Goal: Task Accomplishment & Management: Use online tool/utility

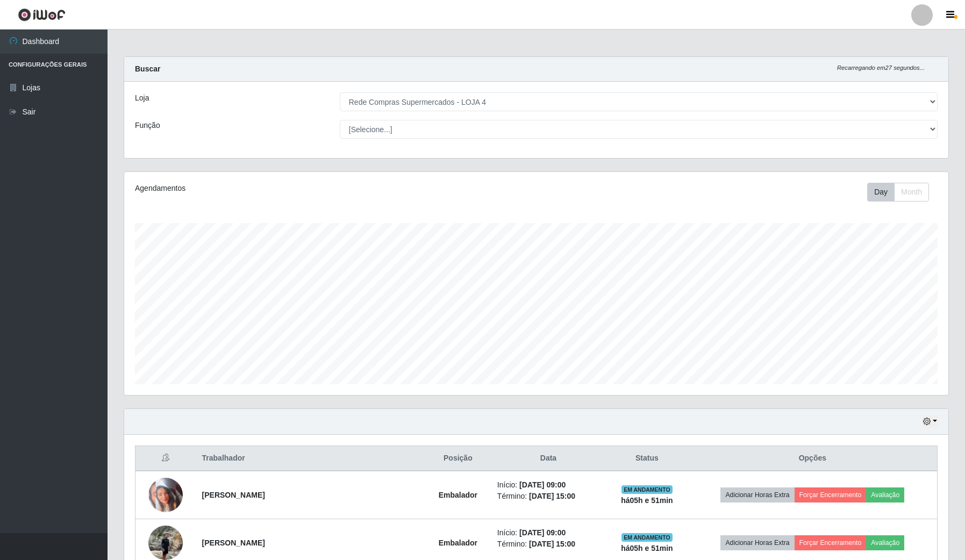
select select "159"
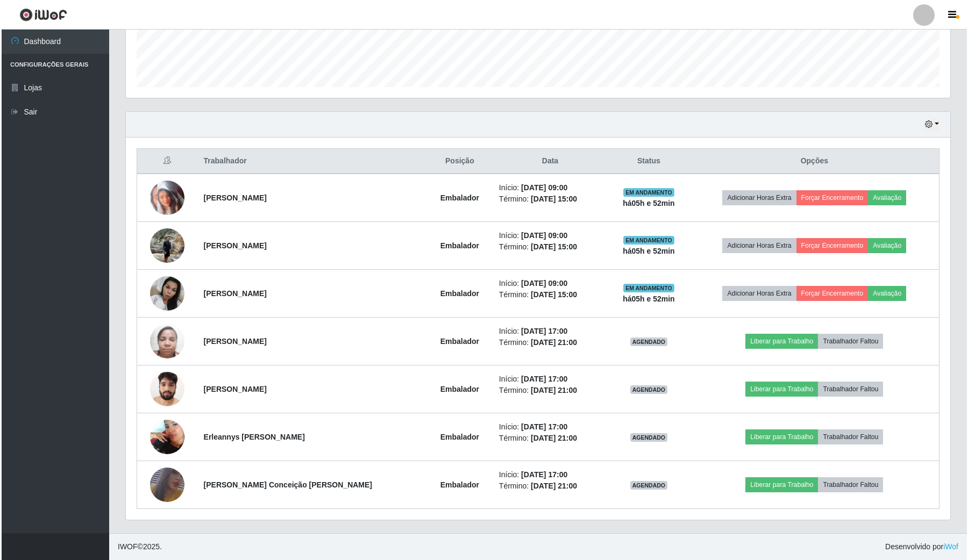
scroll to position [224, 824]
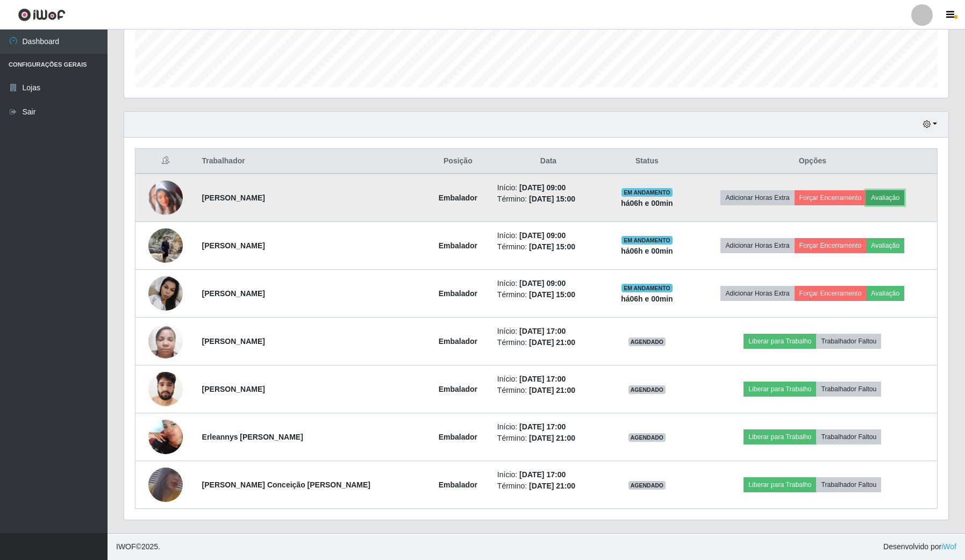
click at [884, 197] on button "Avaliação" at bounding box center [885, 197] width 38 height 15
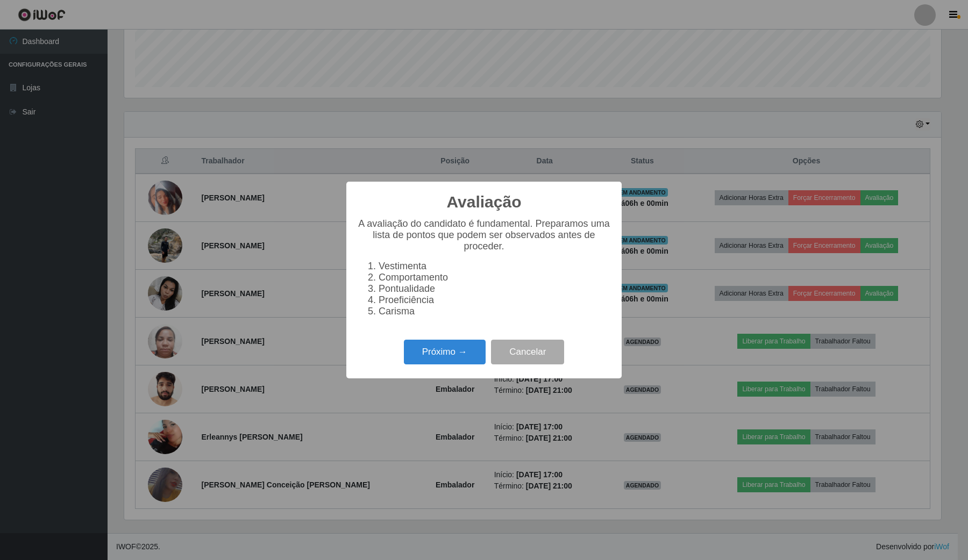
scroll to position [224, 816]
click at [469, 361] on button "Próximo →" at bounding box center [445, 352] width 82 height 25
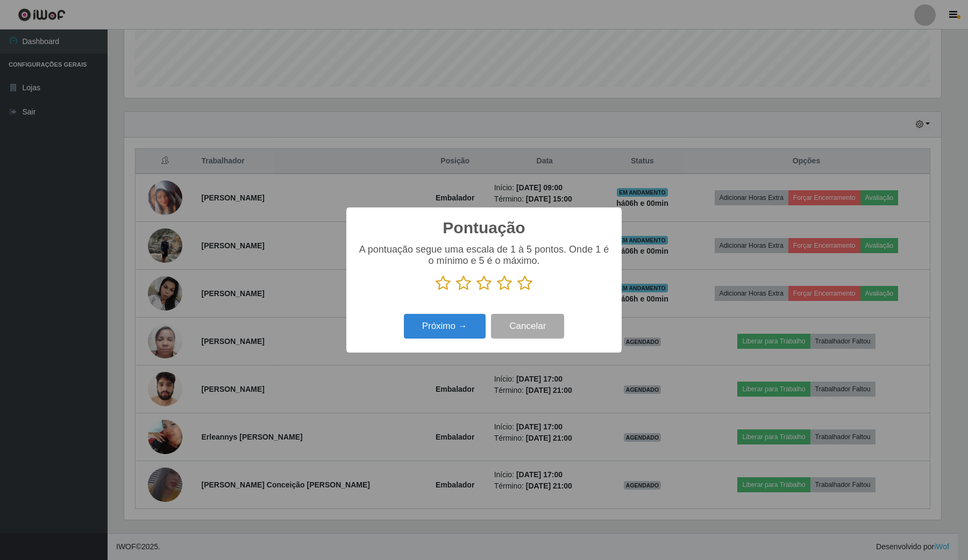
scroll to position [537563, 536969]
click at [527, 291] on icon at bounding box center [524, 283] width 15 height 16
click at [517, 291] on input "radio" at bounding box center [517, 291] width 0 height 0
click at [435, 326] on button "Próximo →" at bounding box center [445, 326] width 82 height 25
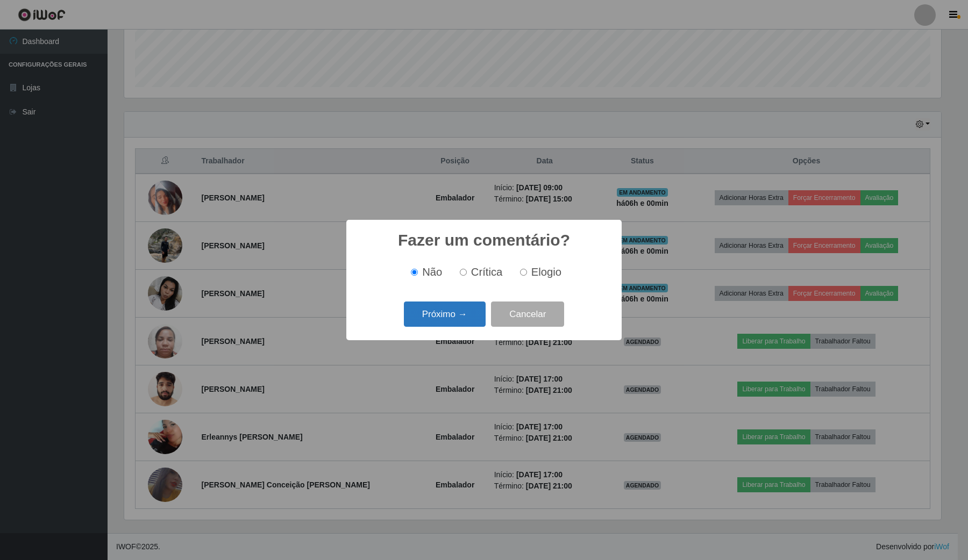
click at [439, 310] on button "Próximo →" at bounding box center [445, 314] width 82 height 25
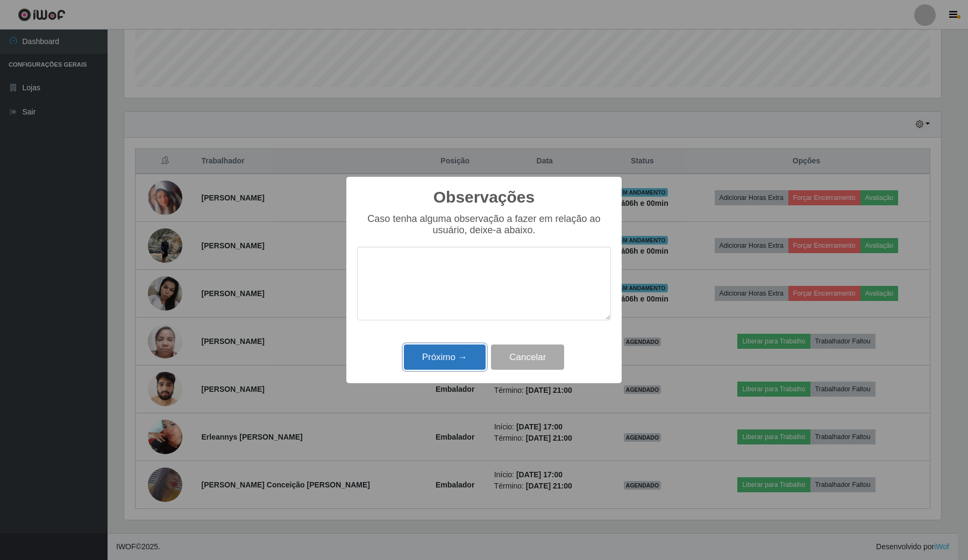
click at [437, 350] on button "Próximo →" at bounding box center [445, 357] width 82 height 25
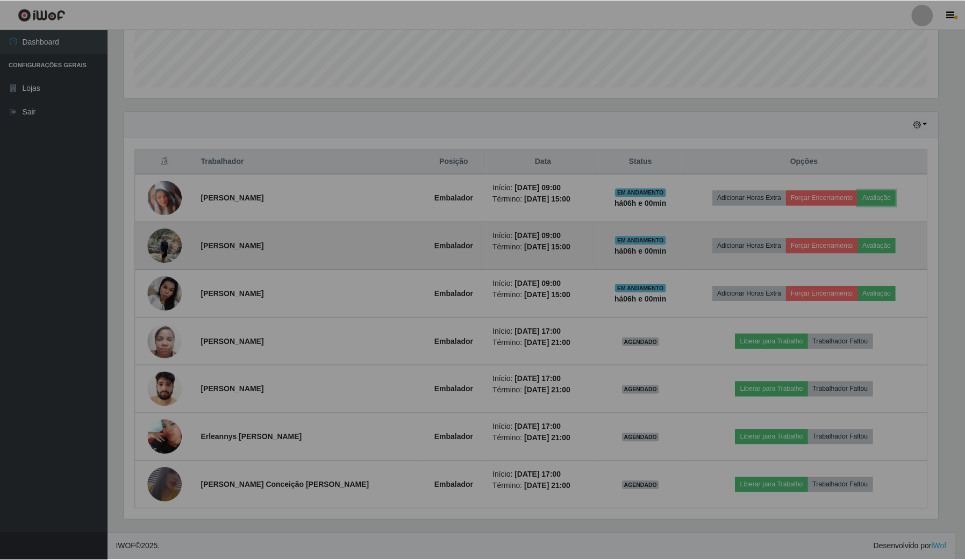
scroll to position [224, 824]
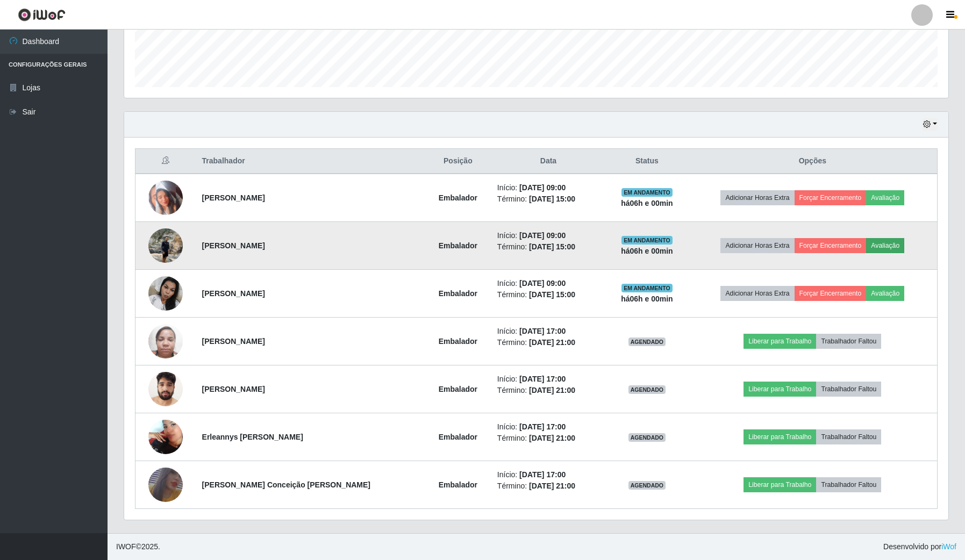
drag, startPoint x: 905, startPoint y: 241, endPoint x: 899, endPoint y: 245, distance: 7.3
click at [902, 243] on td "Adicionar Horas Extra Forçar Encerramento Avaliação" at bounding box center [813, 246] width 250 height 48
click at [898, 245] on button "Avaliação" at bounding box center [885, 245] width 38 height 15
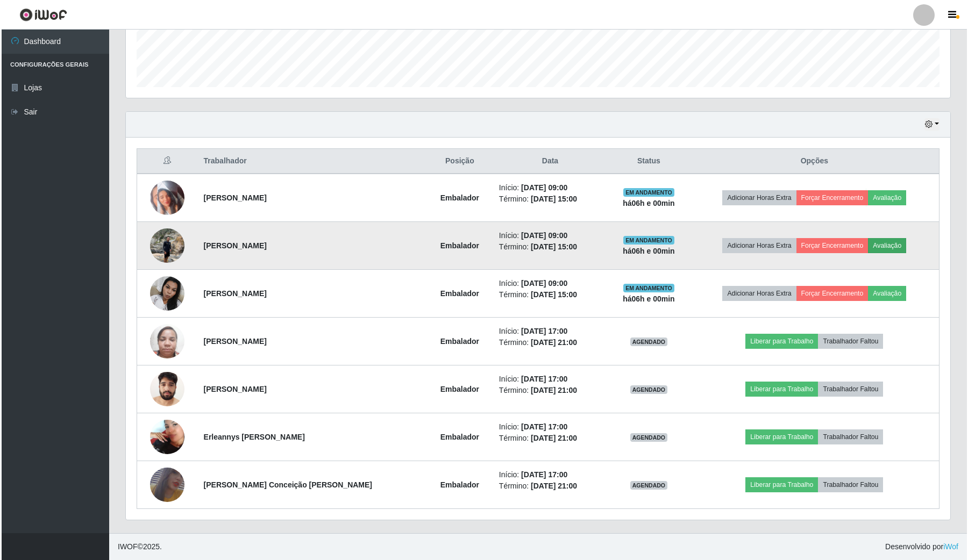
scroll to position [224, 816]
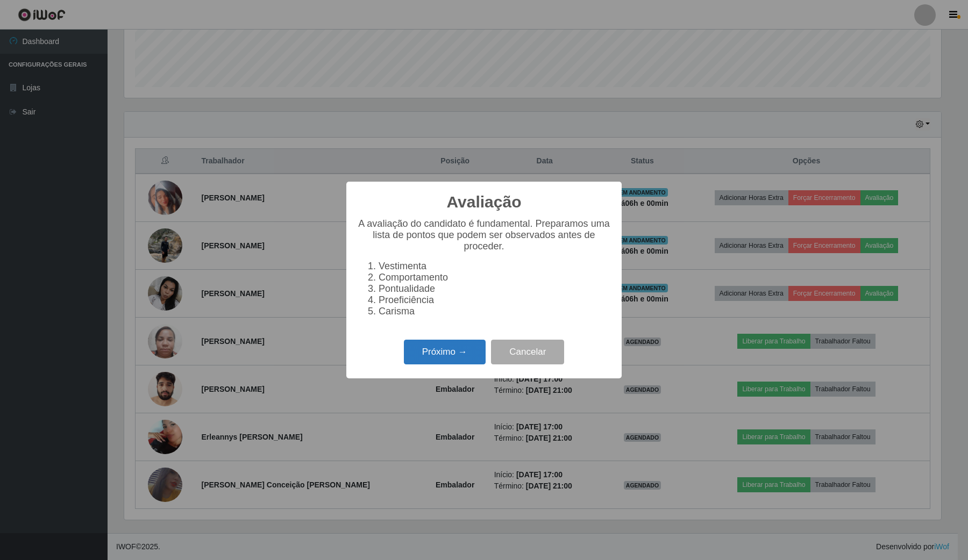
click at [437, 348] on button "Próximo →" at bounding box center [445, 352] width 82 height 25
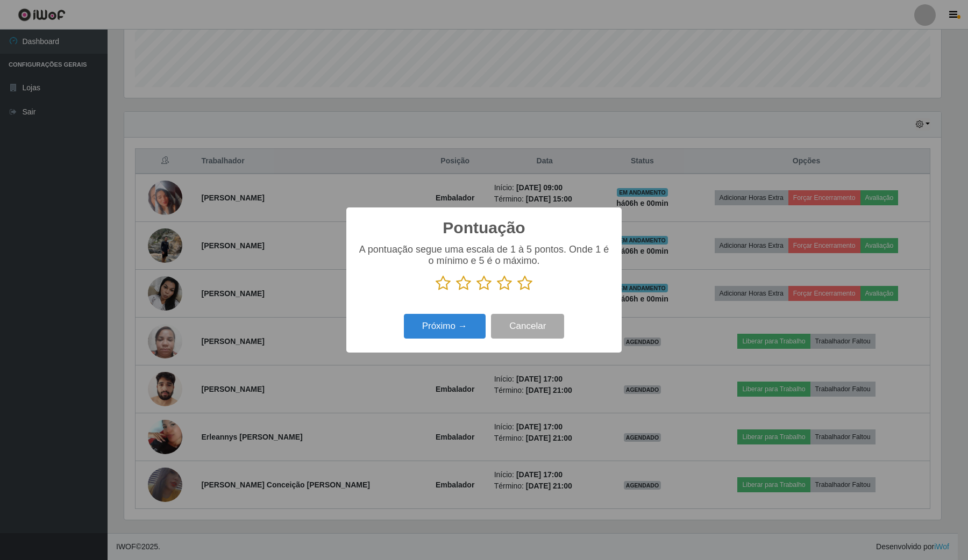
click at [524, 282] on icon at bounding box center [524, 283] width 15 height 16
click at [517, 291] on input "radio" at bounding box center [517, 291] width 0 height 0
click at [481, 309] on div "Pontuação × A pontuação segue uma escala de 1 à 5 pontos. Onde 1 é o mínimo e 5…" at bounding box center [483, 280] width 275 height 145
click at [466, 324] on button "Próximo →" at bounding box center [445, 326] width 82 height 25
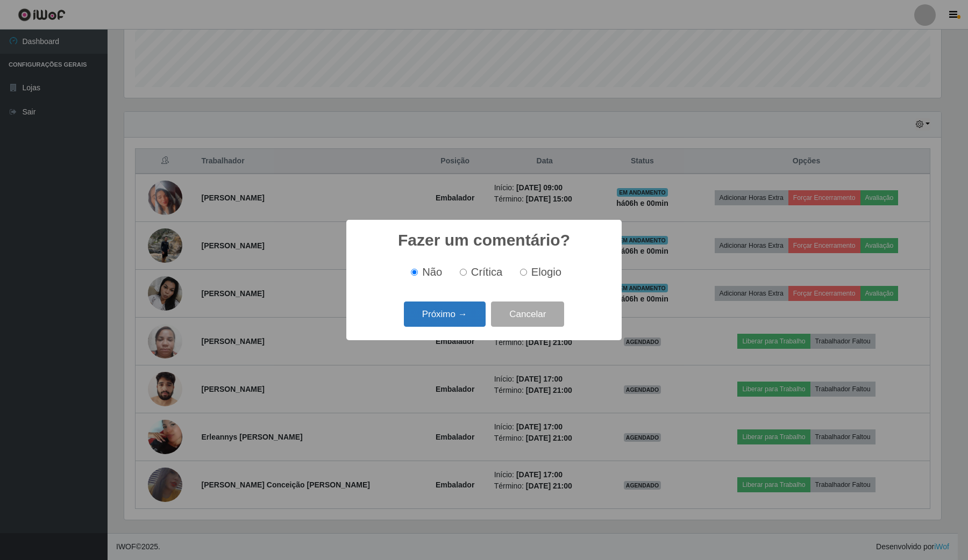
click at [468, 312] on button "Próximo →" at bounding box center [445, 314] width 82 height 25
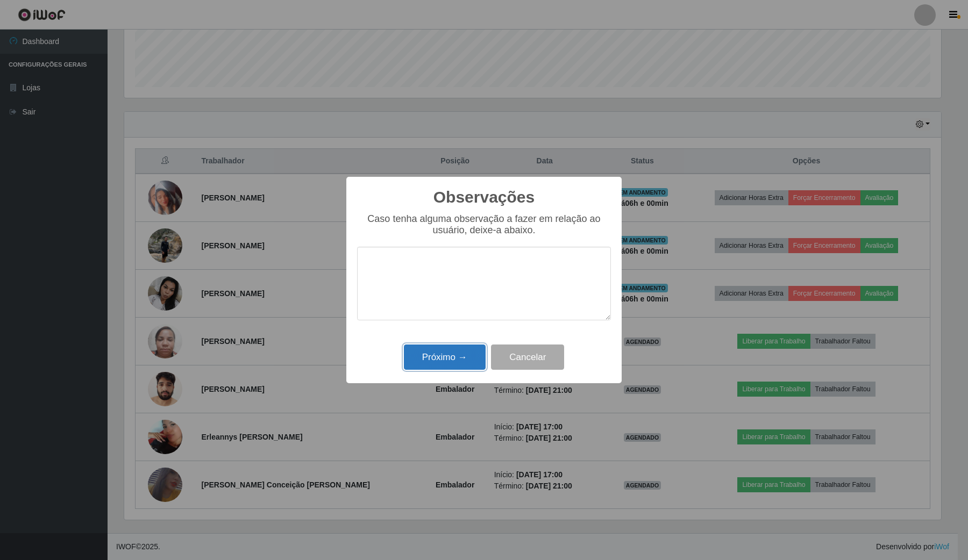
click at [454, 366] on button "Próximo →" at bounding box center [445, 357] width 82 height 25
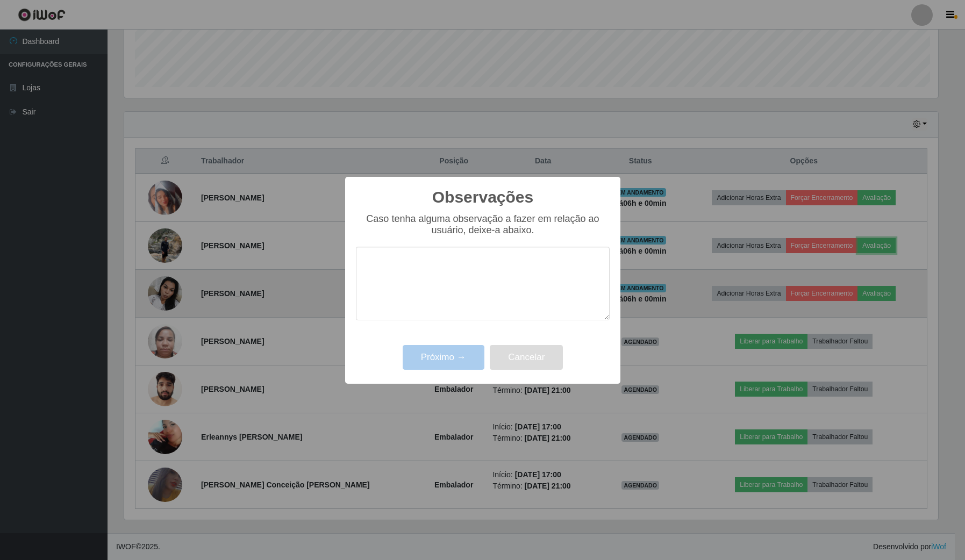
scroll to position [224, 824]
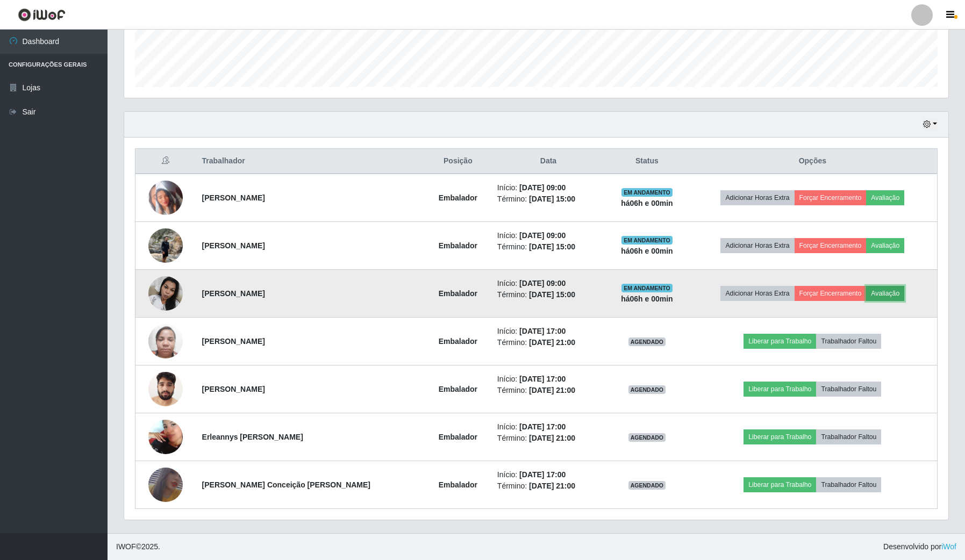
click at [877, 291] on button "Avaliação" at bounding box center [885, 293] width 38 height 15
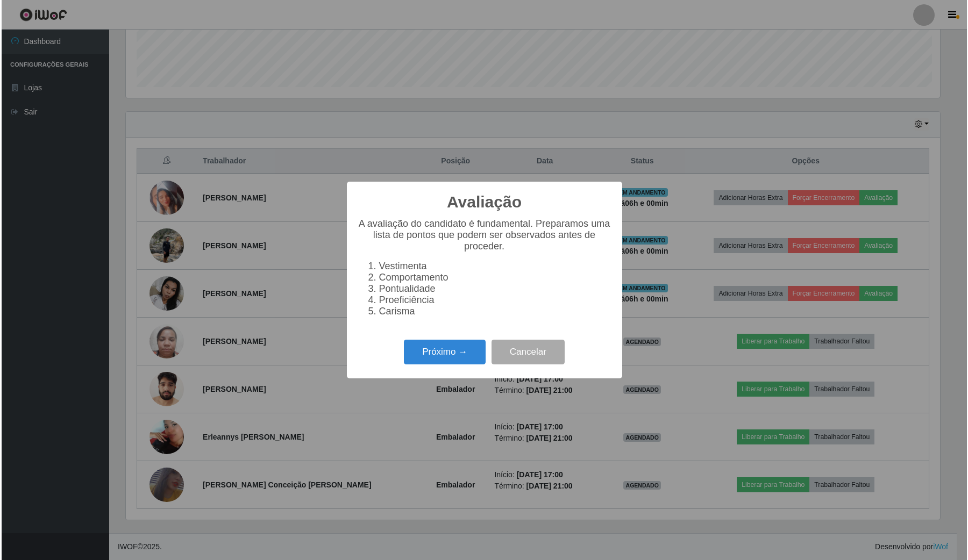
scroll to position [224, 816]
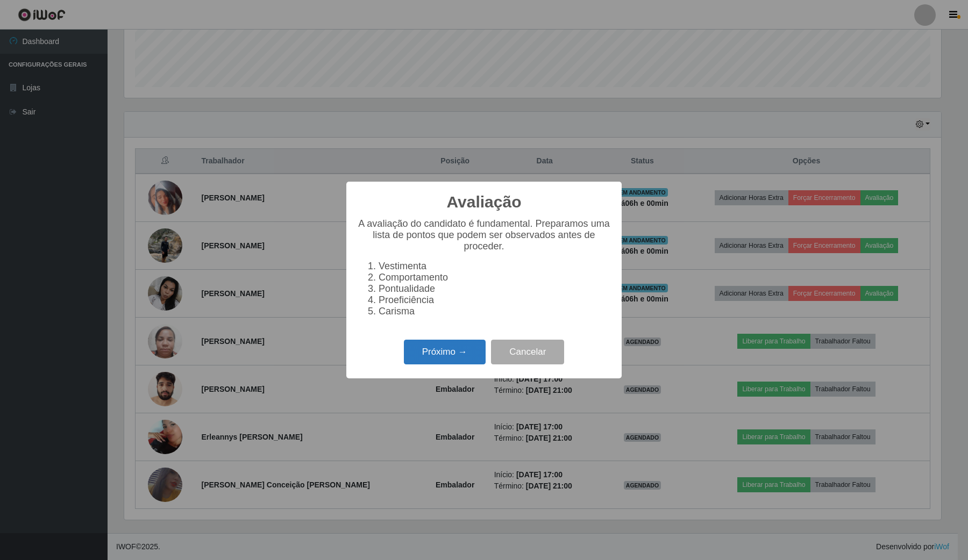
click at [450, 362] on button "Próximo →" at bounding box center [445, 352] width 82 height 25
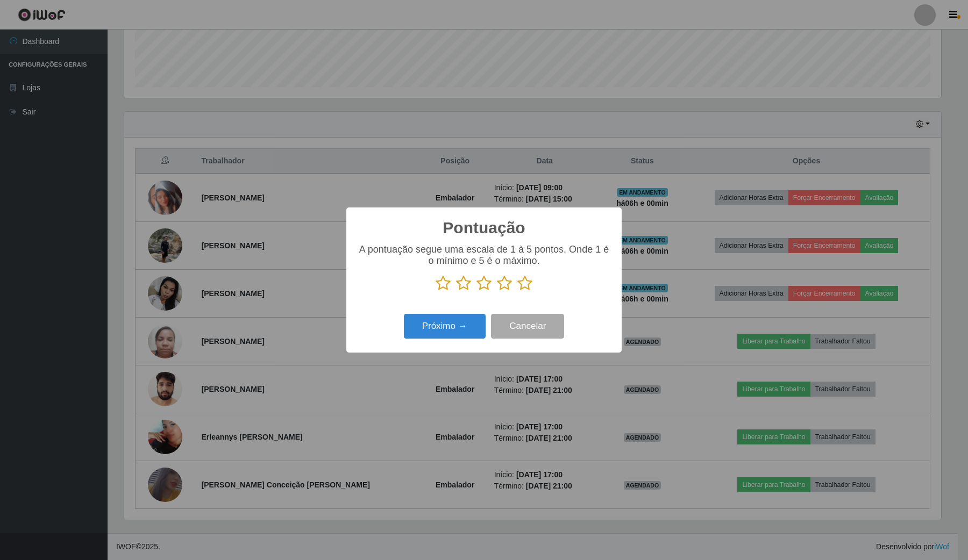
scroll to position [537563, 536969]
click at [520, 286] on icon at bounding box center [524, 283] width 15 height 16
click at [517, 291] on input "radio" at bounding box center [517, 291] width 0 height 0
click at [476, 315] on div "Próximo → Cancelar" at bounding box center [484, 326] width 254 height 31
click at [474, 317] on button "Próximo →" at bounding box center [445, 326] width 82 height 25
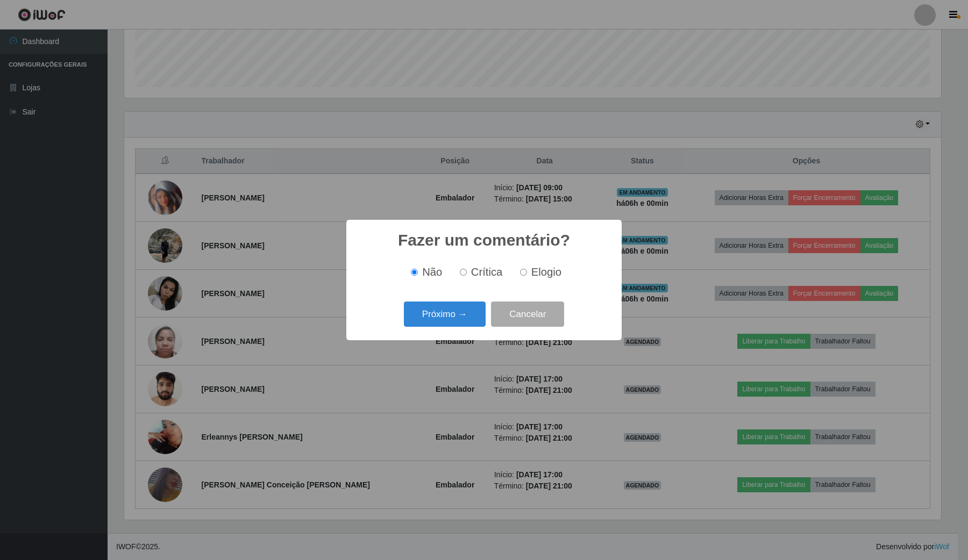
click at [477, 308] on button "Próximo →" at bounding box center [445, 314] width 82 height 25
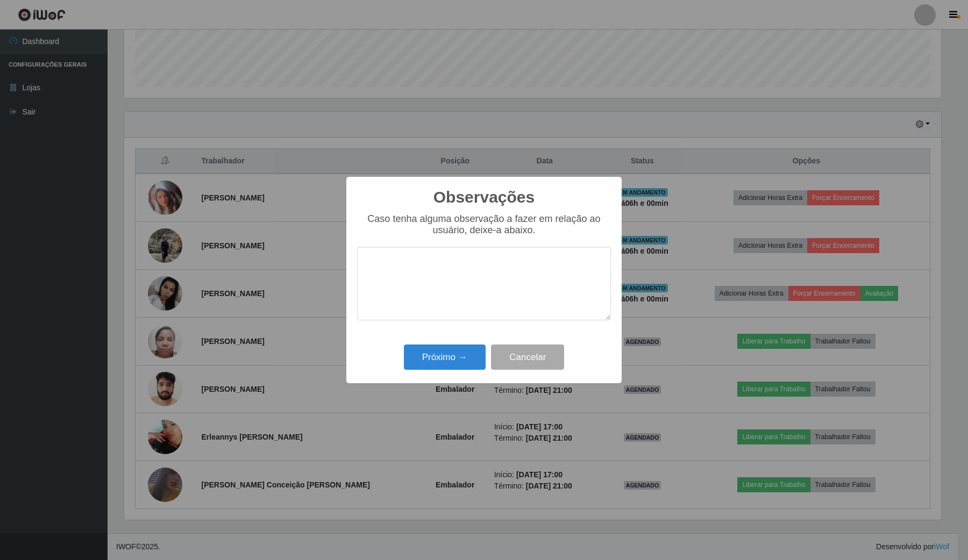
click at [460, 346] on div "Próximo → Cancelar" at bounding box center [484, 357] width 254 height 31
click at [451, 354] on button "Próximo →" at bounding box center [445, 357] width 82 height 25
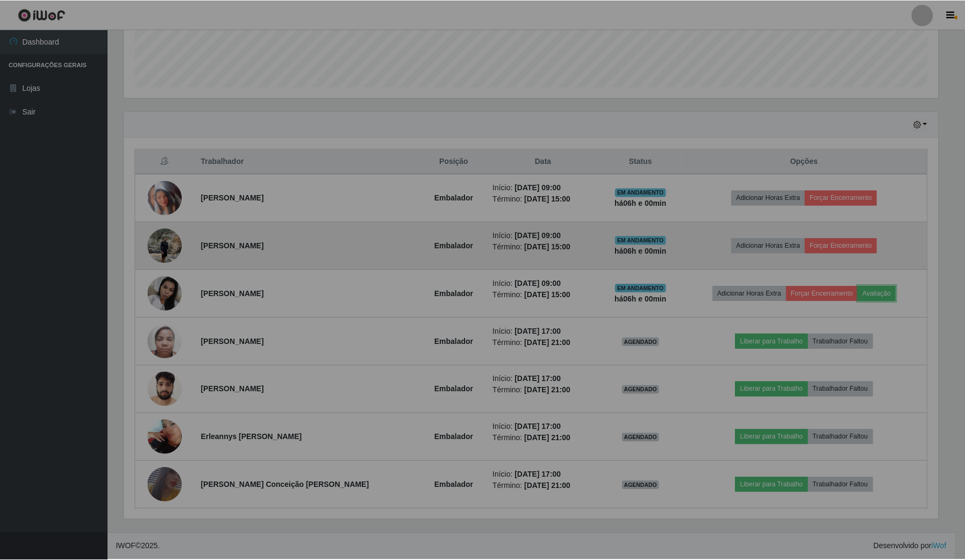
scroll to position [224, 824]
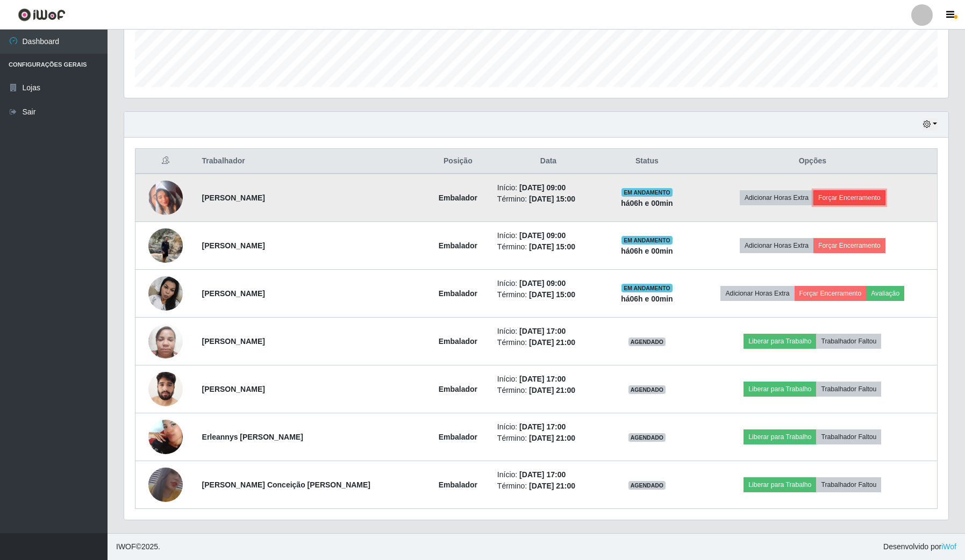
click at [850, 194] on button "Forçar Encerramento" at bounding box center [850, 197] width 72 height 15
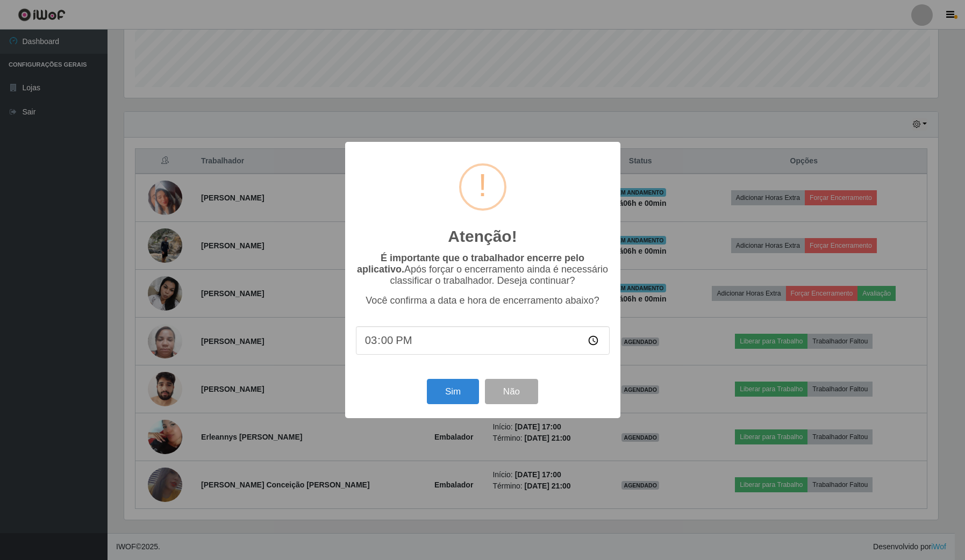
scroll to position [224, 816]
click at [466, 393] on button "Sim" at bounding box center [454, 391] width 52 height 25
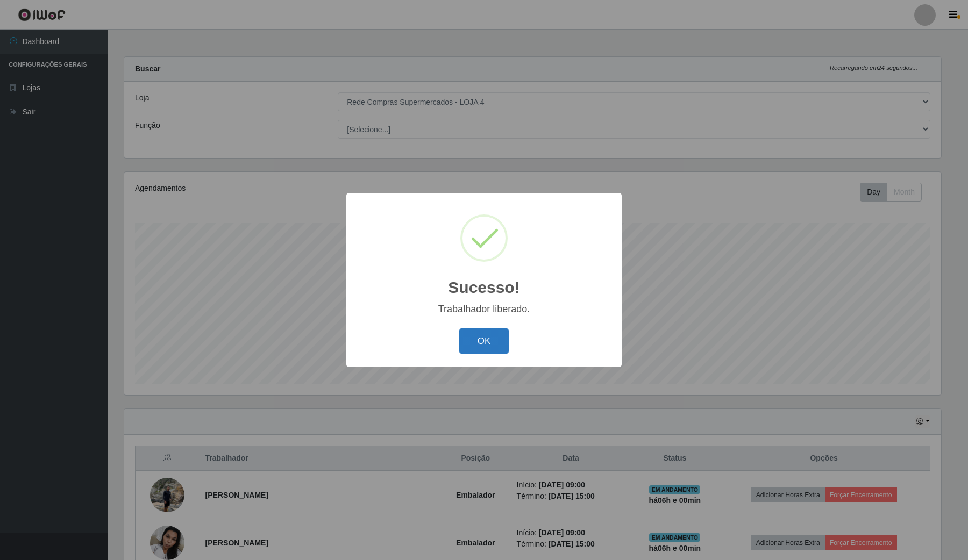
click at [488, 343] on button "OK" at bounding box center [484, 341] width 50 height 25
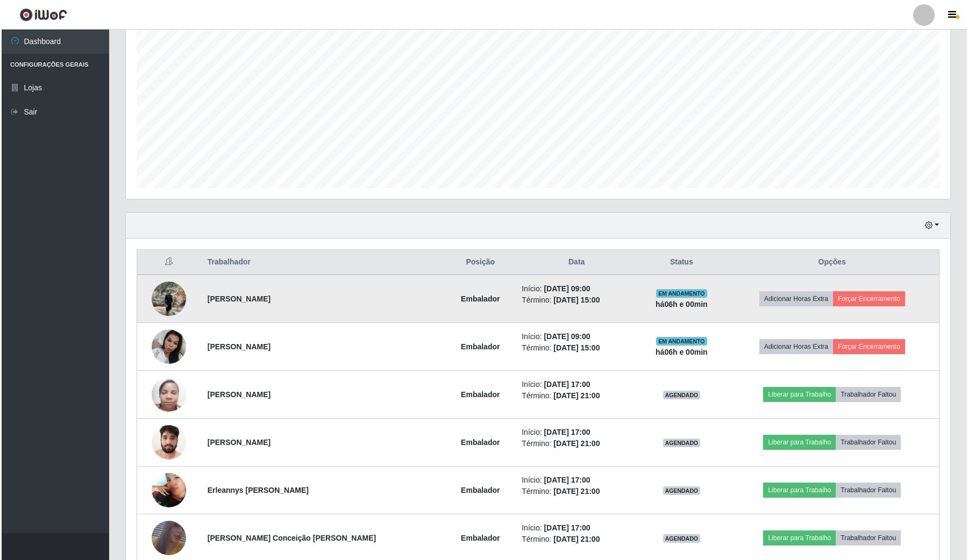
scroll to position [202, 0]
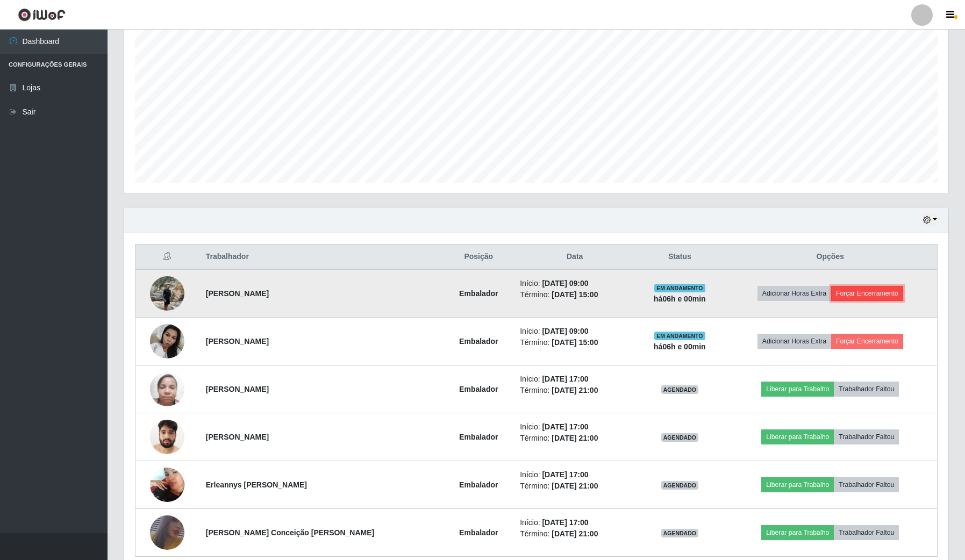
click at [869, 291] on button "Forçar Encerramento" at bounding box center [867, 293] width 72 height 15
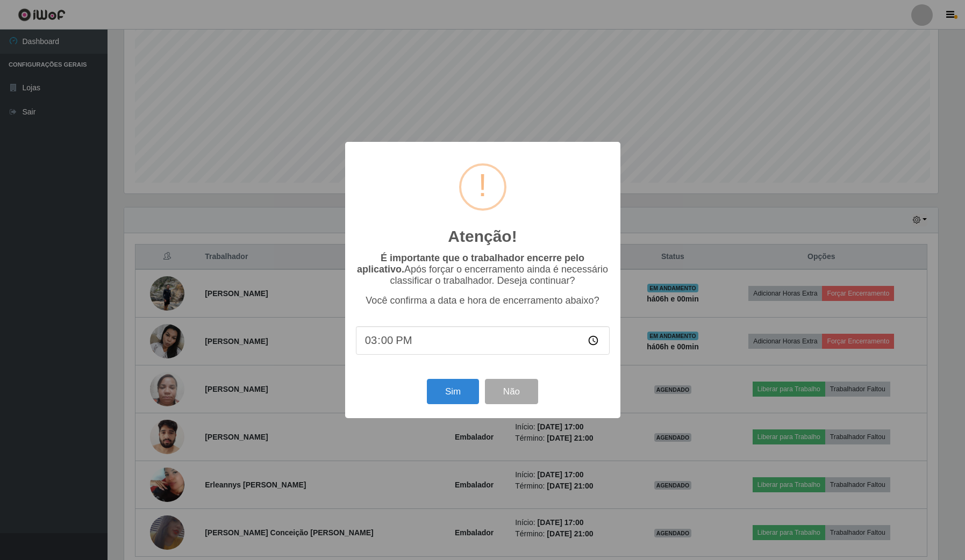
scroll to position [224, 816]
click at [461, 385] on button "Sim" at bounding box center [454, 391] width 52 height 25
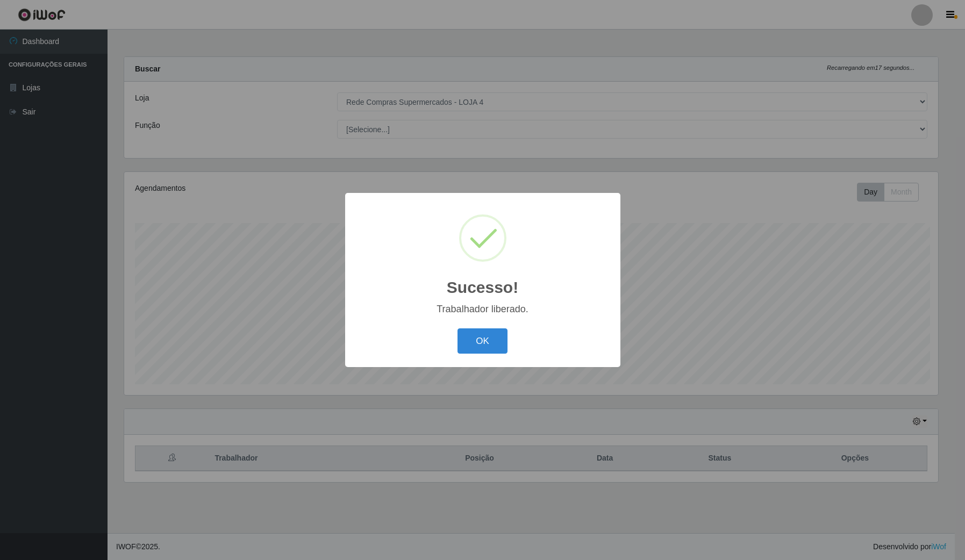
scroll to position [0, 0]
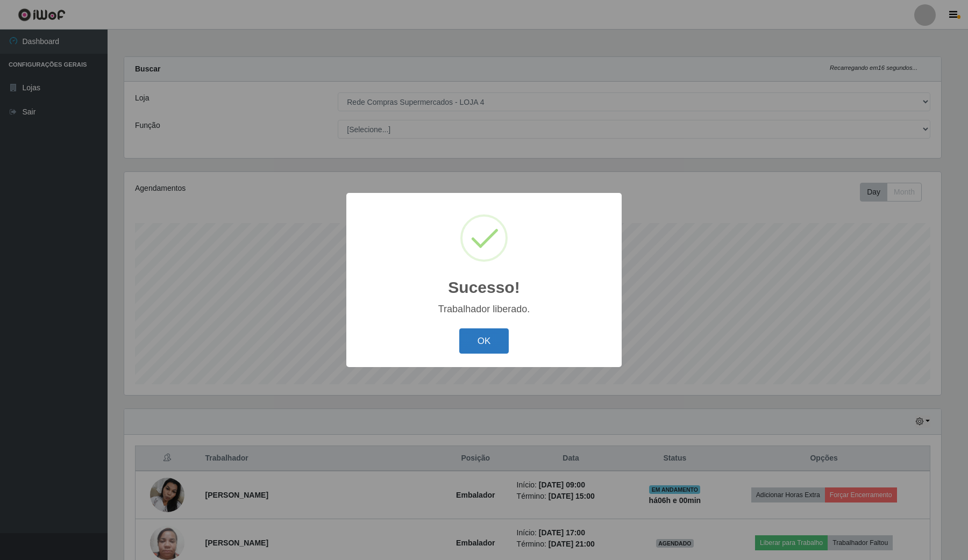
click at [472, 345] on button "OK" at bounding box center [484, 341] width 50 height 25
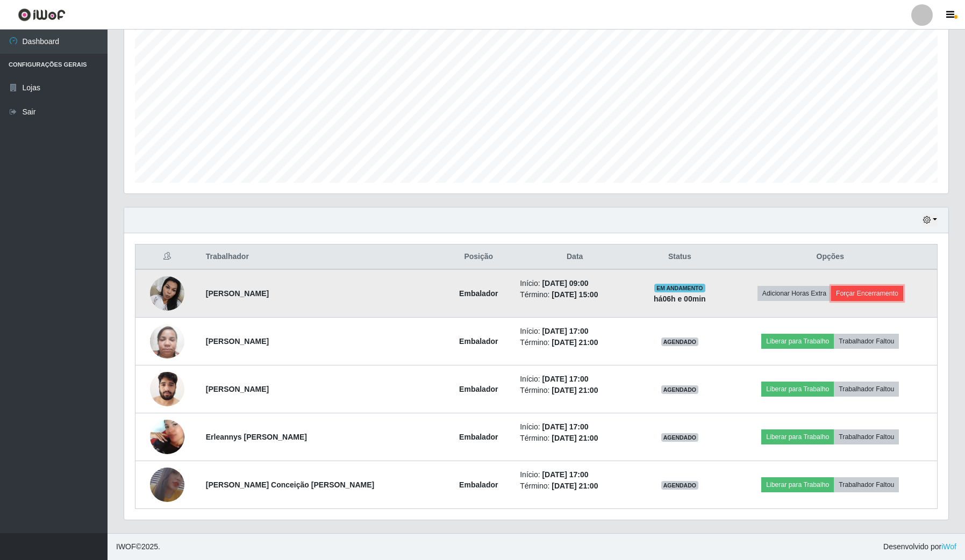
click at [882, 294] on button "Forçar Encerramento" at bounding box center [867, 293] width 72 height 15
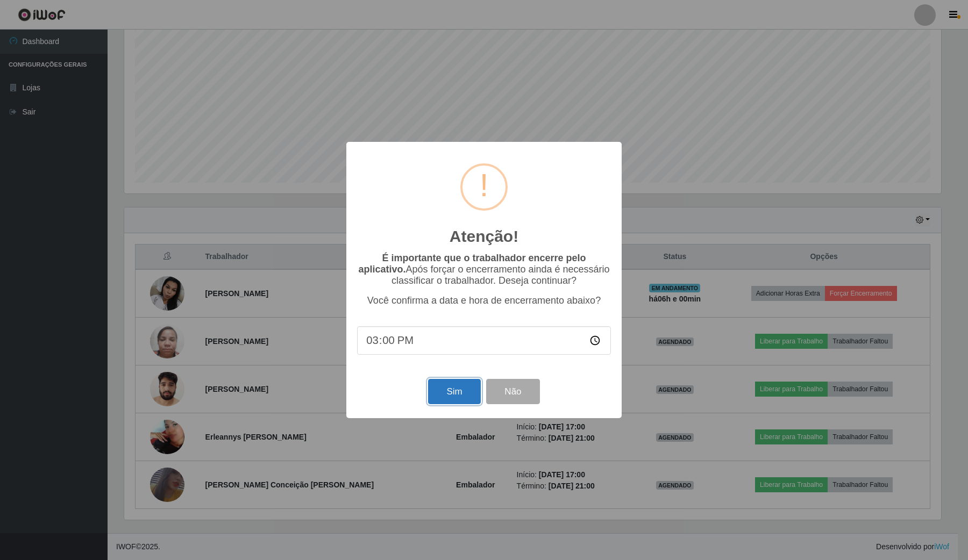
click at [429, 398] on button "Sim" at bounding box center [454, 391] width 52 height 25
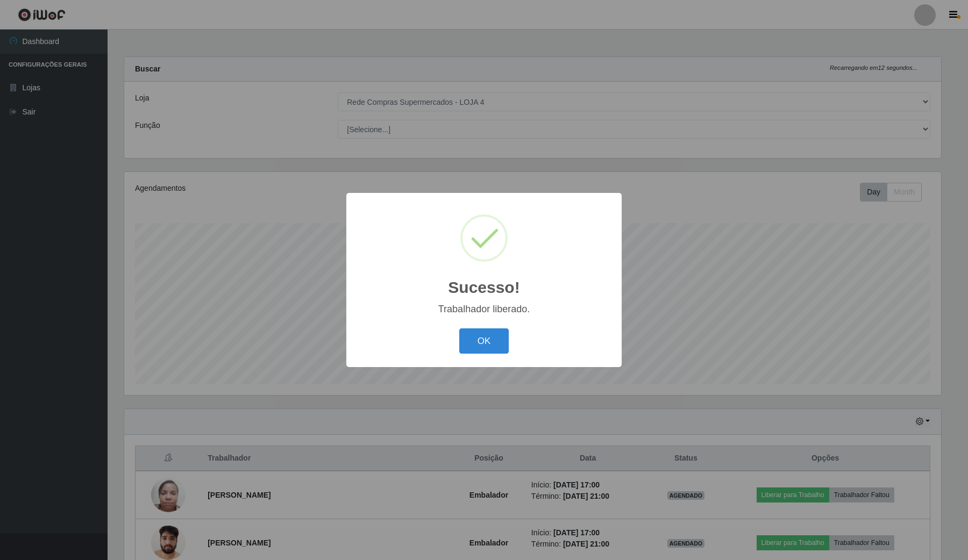
click at [499, 326] on div "Sucesso! × Trabalhador liberado. OK Cancel" at bounding box center [483, 280] width 275 height 174
click at [502, 332] on button "OK" at bounding box center [484, 341] width 50 height 25
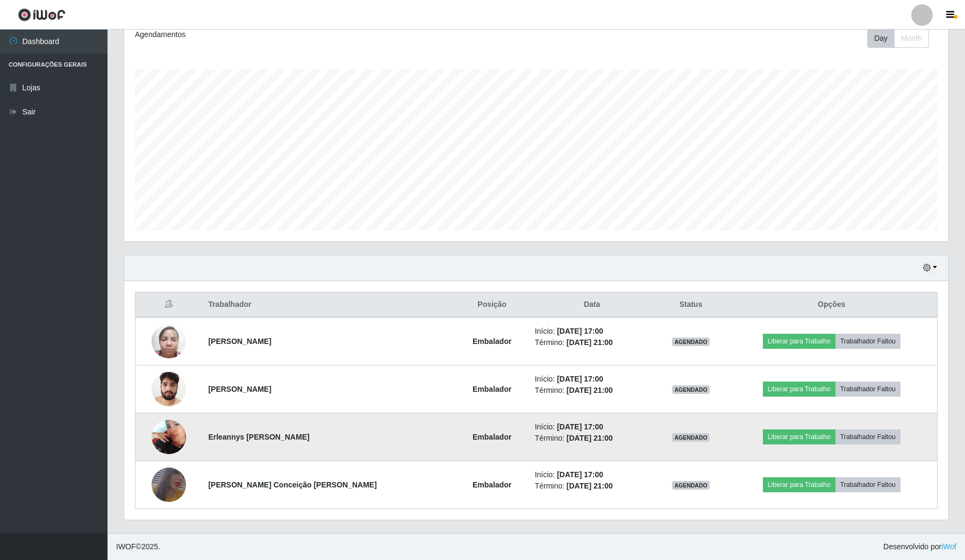
click at [170, 439] on img at bounding box center [169, 437] width 34 height 61
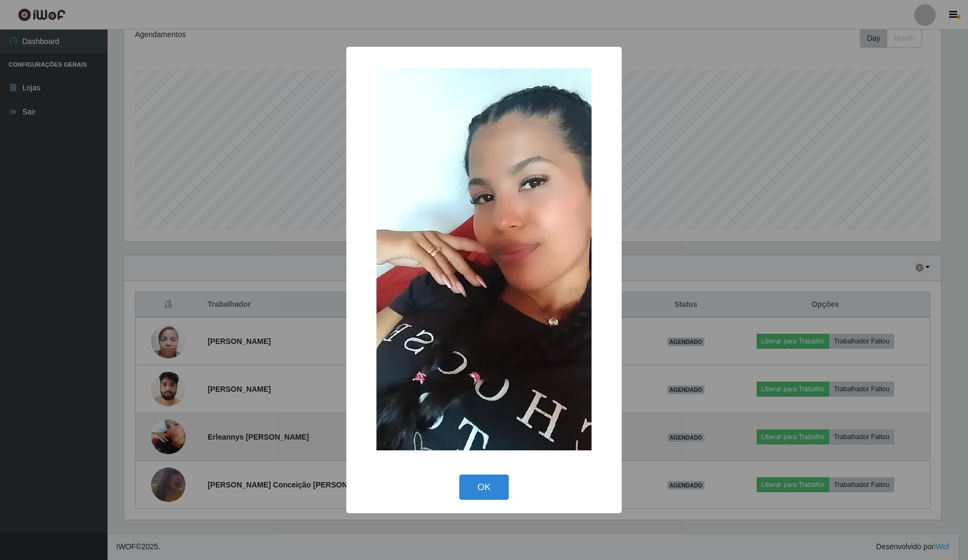
click at [170, 439] on div "× OK Cancel" at bounding box center [484, 280] width 968 height 560
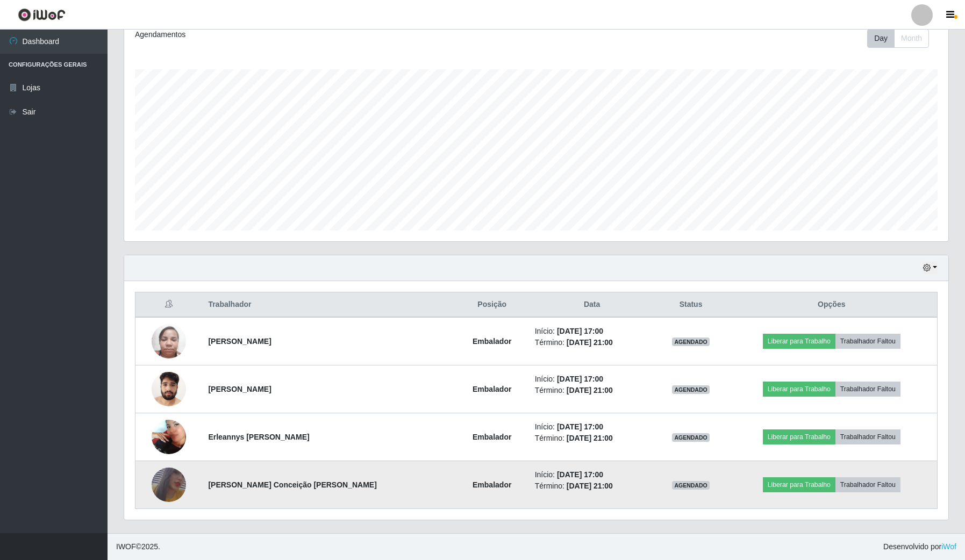
click at [156, 496] on img at bounding box center [169, 485] width 34 height 50
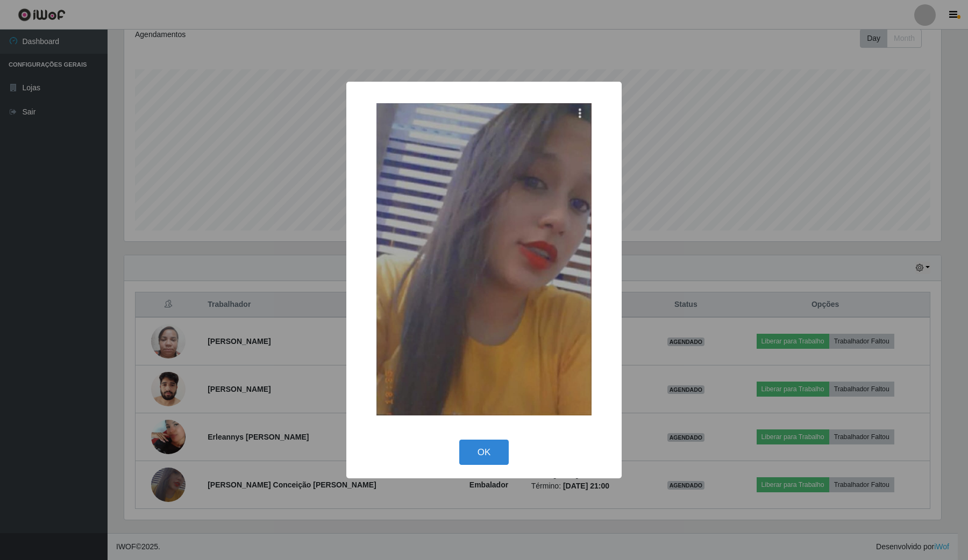
click at [158, 495] on div "× OK Cancel" at bounding box center [484, 280] width 968 height 560
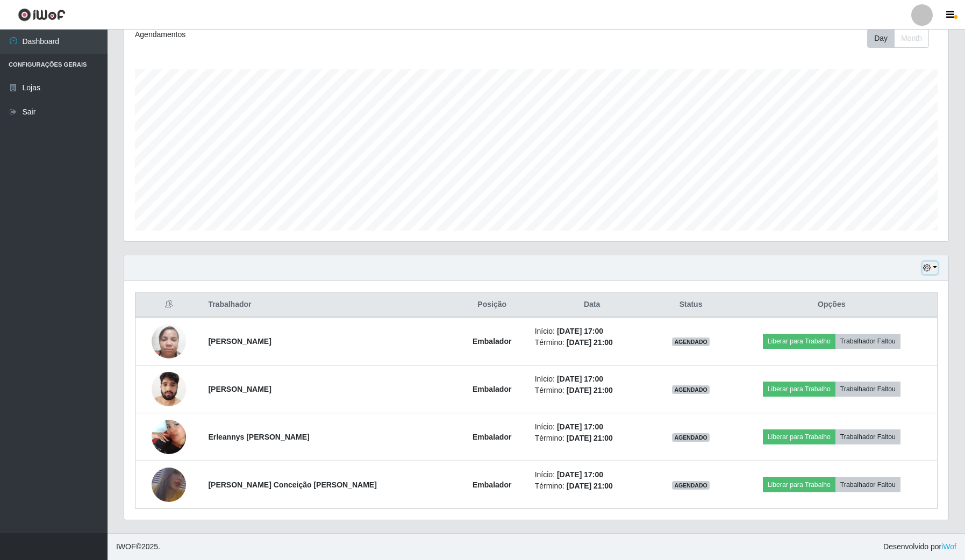
click at [931, 262] on button "button" at bounding box center [930, 268] width 15 height 12
click at [885, 369] on button "Não encerrados" at bounding box center [894, 378] width 85 height 22
